Goal: Complete application form: Complete application form

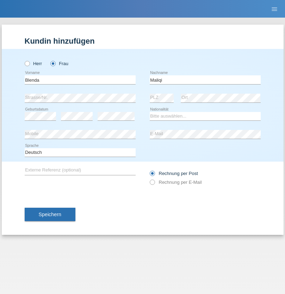
type input "Maliqi"
select select "CH"
select select "en"
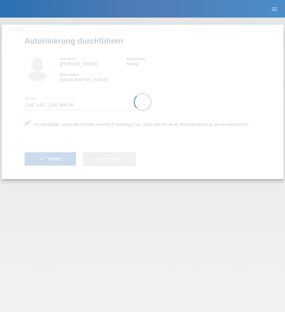
select select "1"
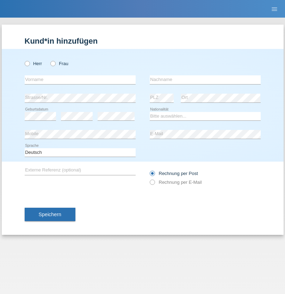
radio input "true"
click at [80, 80] on input "text" at bounding box center [80, 79] width 111 height 9
type input "agnertina"
click at [205, 80] on input "text" at bounding box center [205, 79] width 111 height 9
type input "noshaj"
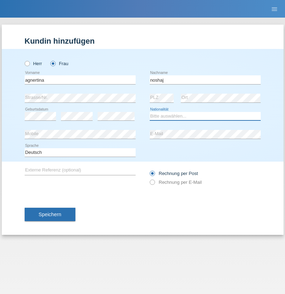
select select "NL"
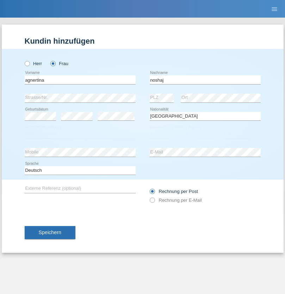
select select "C"
select select "01"
select select "08"
select select "2021"
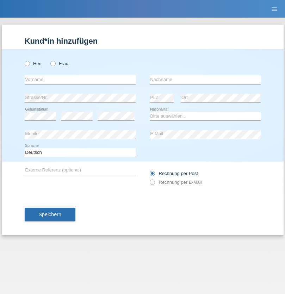
radio input "true"
click at [80, 80] on input "text" at bounding box center [80, 79] width 111 height 9
type input "bajram"
click at [205, 80] on input "text" at bounding box center [205, 79] width 111 height 9
type input "malluta"
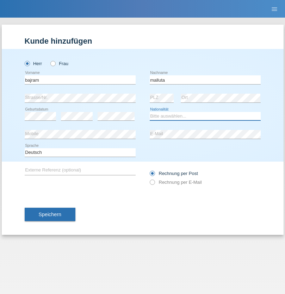
select select "CH"
radio input "true"
click at [80, 80] on input "text" at bounding box center [80, 79] width 111 height 9
type input "firat"
click at [205, 80] on input "text" at bounding box center [205, 79] width 111 height 9
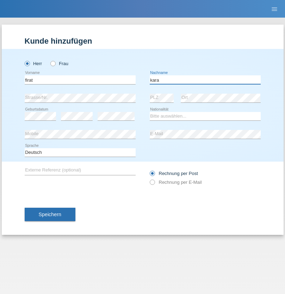
type input "kara"
select select "CH"
radio input "true"
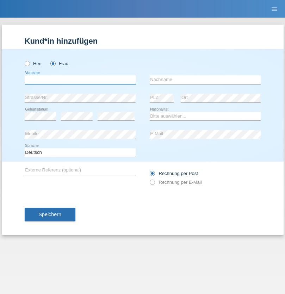
click at [80, 80] on input "text" at bounding box center [80, 79] width 111 height 9
type input "Dagmar"
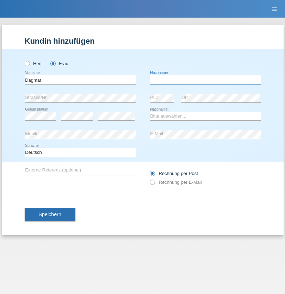
click at [205, 80] on input "text" at bounding box center [205, 79] width 111 height 9
type input "Reusser"
select select "CH"
radio input "true"
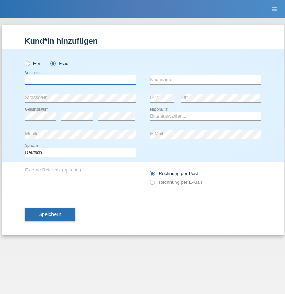
click at [80, 80] on input "text" at bounding box center [80, 79] width 111 height 9
type input "Dunja"
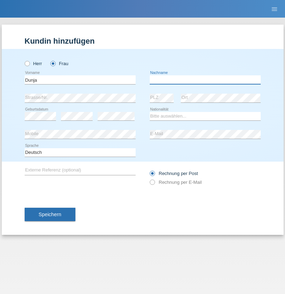
click at [205, 80] on input "text" at bounding box center [205, 79] width 111 height 9
type input "[PERSON_NAME]"
select select "HR"
select select "C"
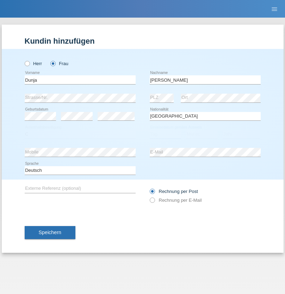
select select "03"
select select "09"
select select "2021"
